Goal: Transaction & Acquisition: Download file/media

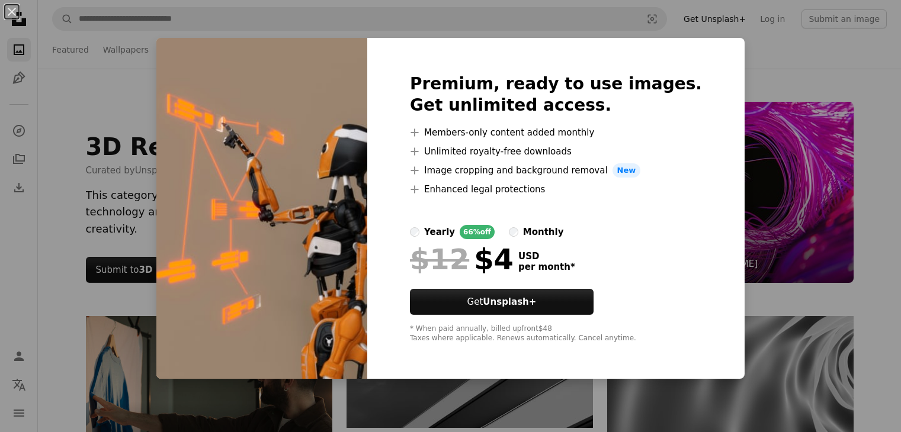
scroll to position [6040, 0]
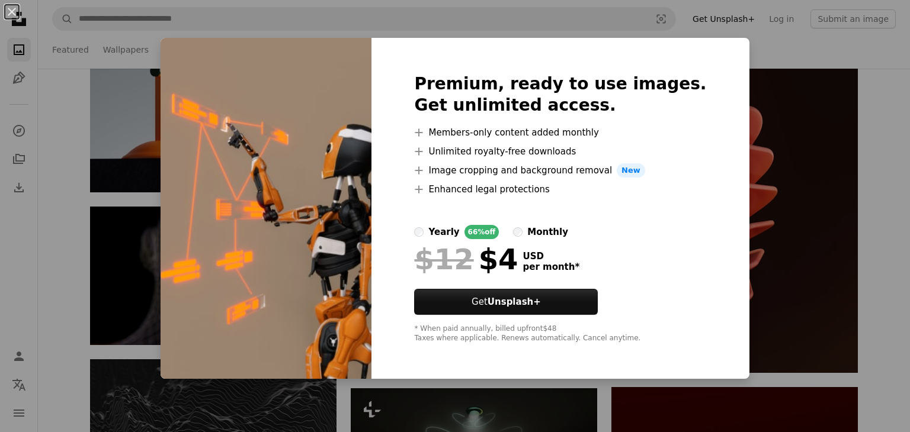
click at [887, 150] on div "An X shape Premium, ready to use images. Get unlimited access. A plus sign Memb…" at bounding box center [455, 216] width 910 height 432
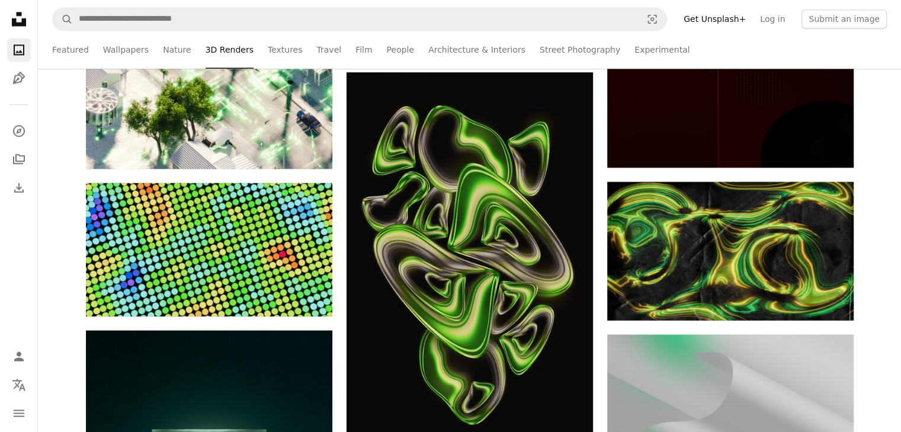
scroll to position [6573, 0]
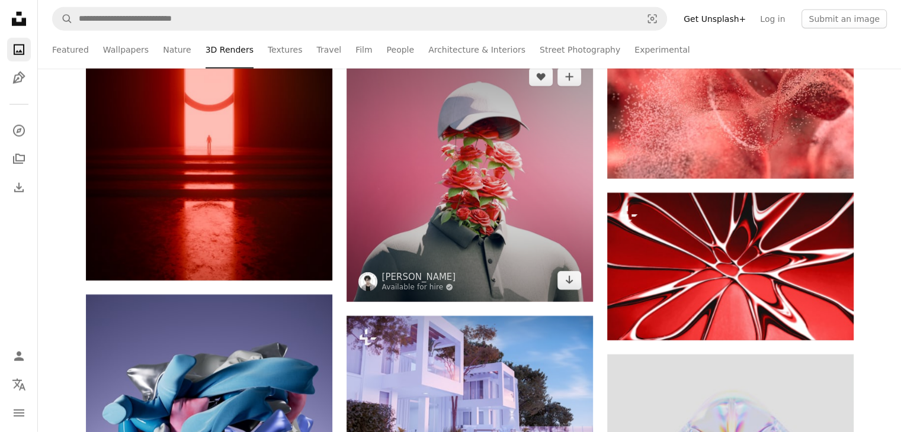
scroll to position [16641, 0]
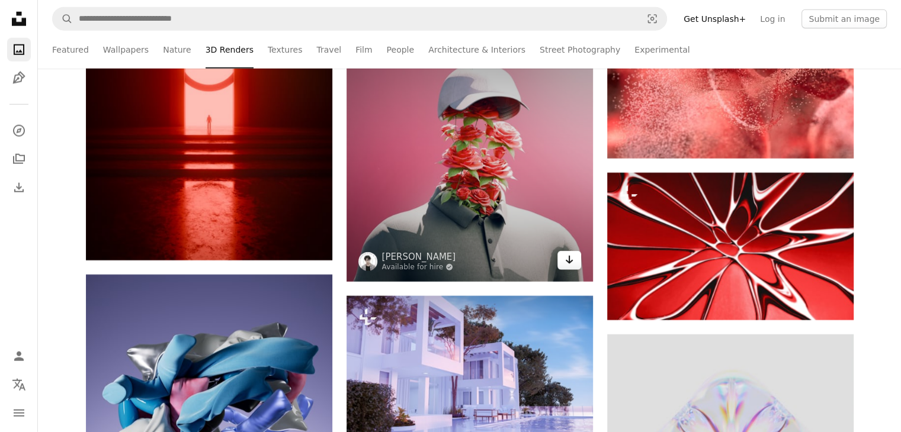
click at [567, 267] on icon "Arrow pointing down" at bounding box center [568, 260] width 9 height 14
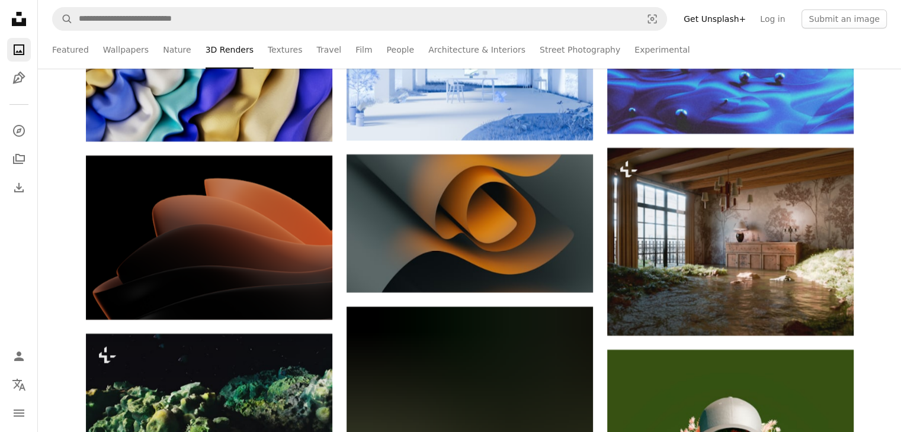
scroll to position [18240, 0]
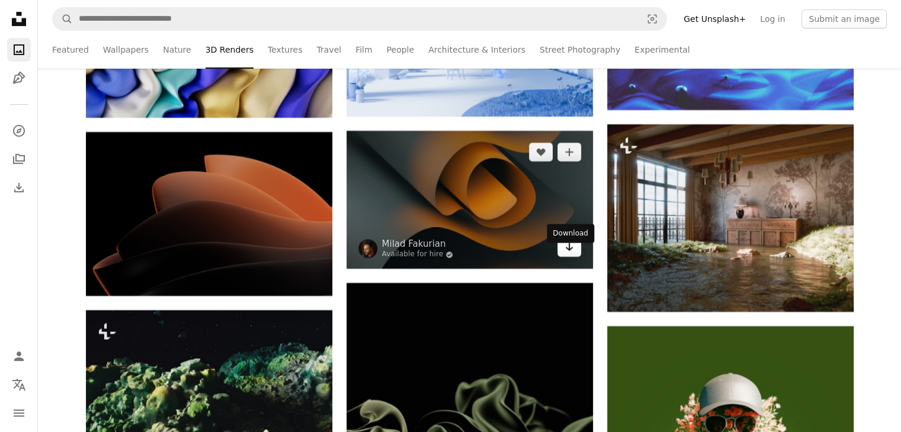
click at [569, 257] on link "Arrow pointing down" at bounding box center [569, 247] width 24 height 19
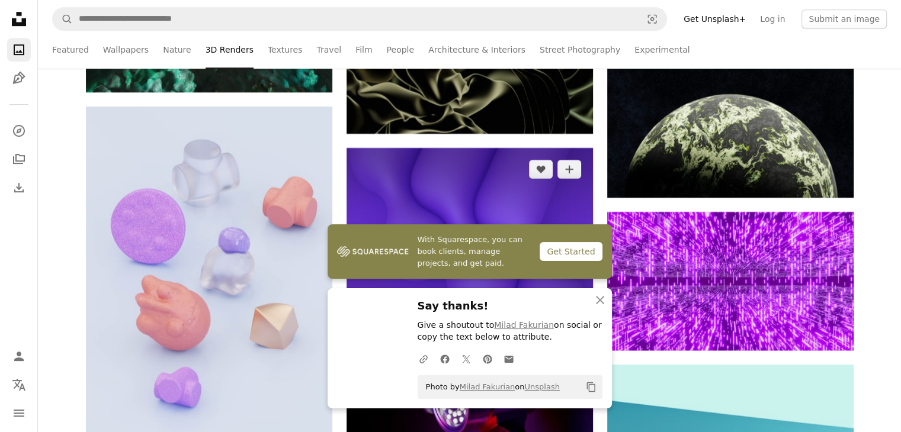
scroll to position [18713, 0]
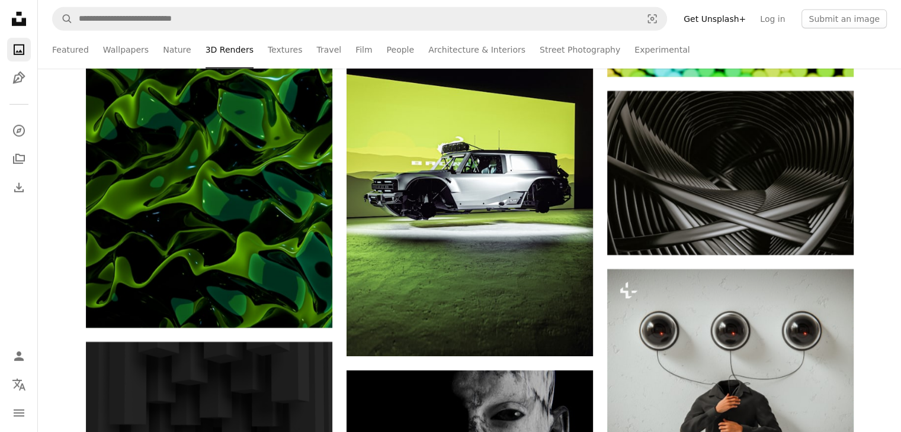
scroll to position [21615, 0]
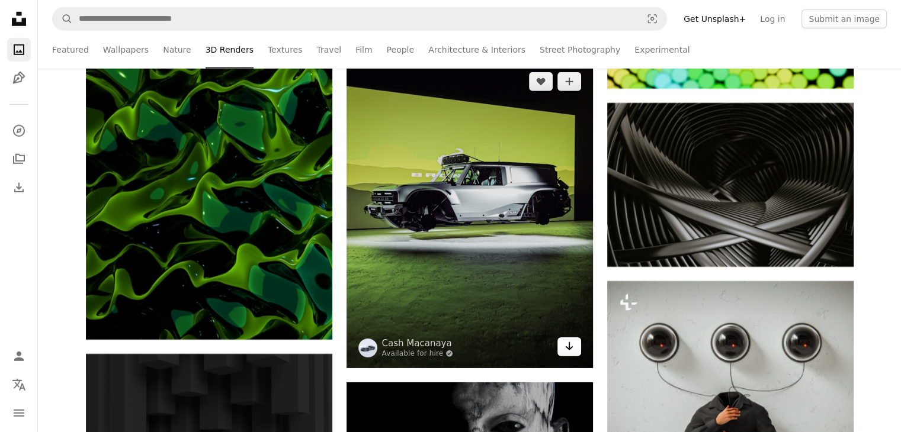
click at [567, 354] on icon "Arrow pointing down" at bounding box center [568, 346] width 9 height 14
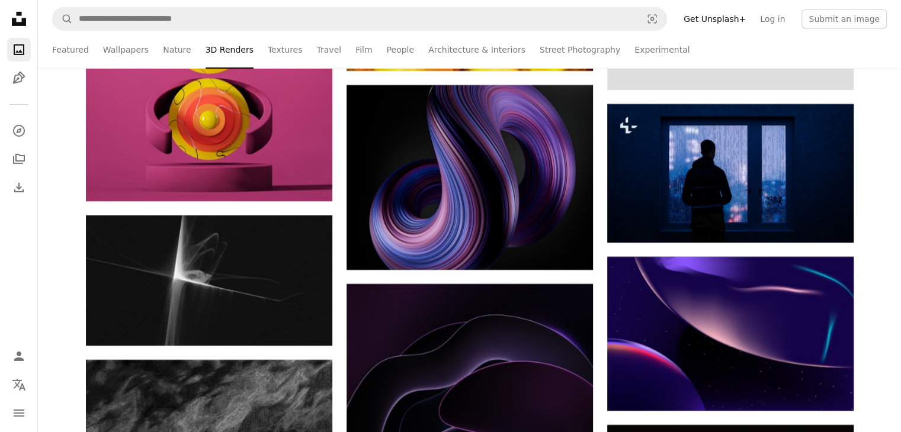
scroll to position [26530, 0]
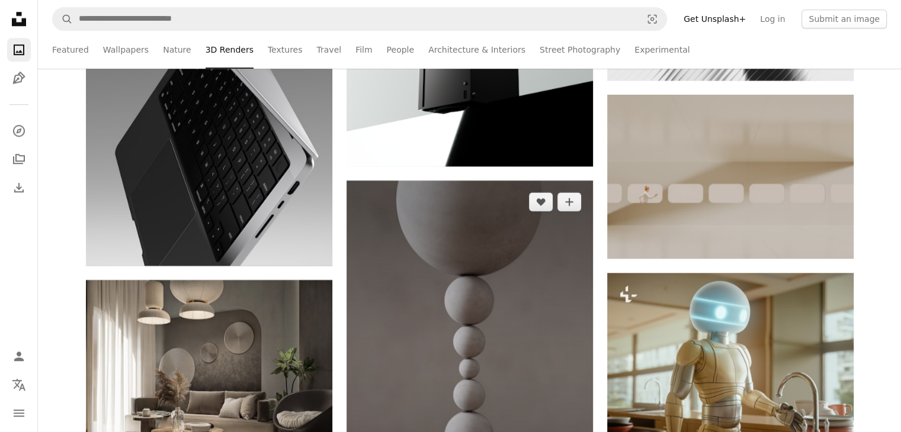
scroll to position [28366, 0]
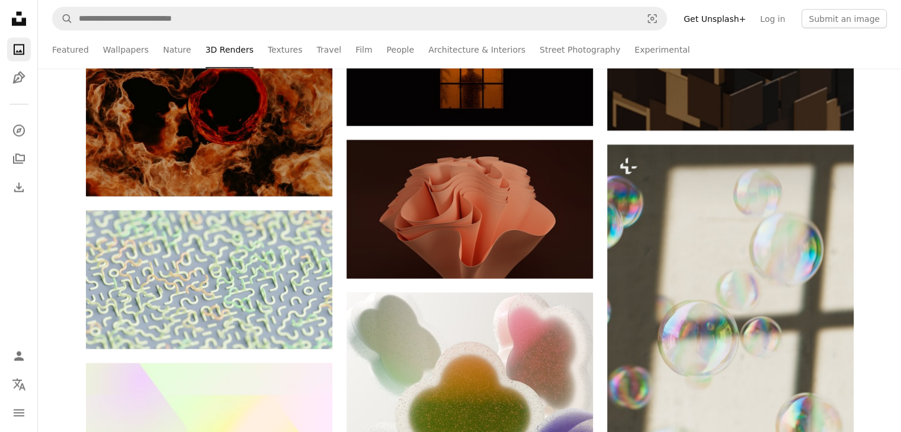
scroll to position [29728, 0]
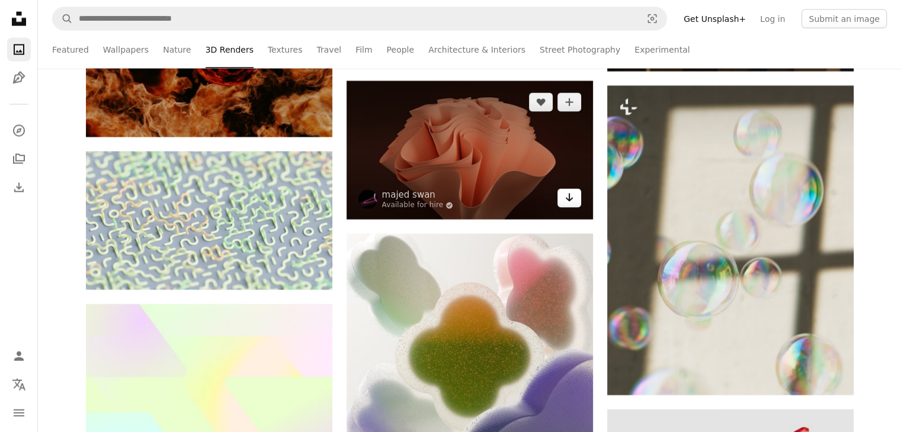
click at [573, 208] on link "Arrow pointing down" at bounding box center [569, 198] width 24 height 19
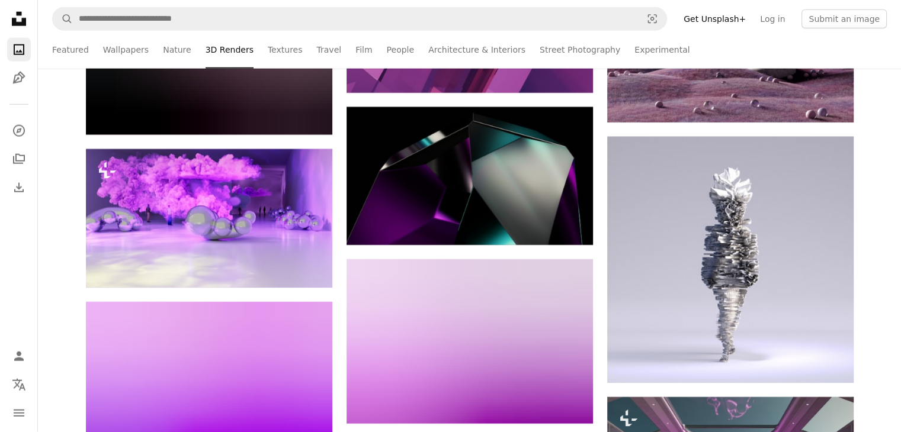
scroll to position [75149, 0]
